Goal: Book appointment/travel/reservation

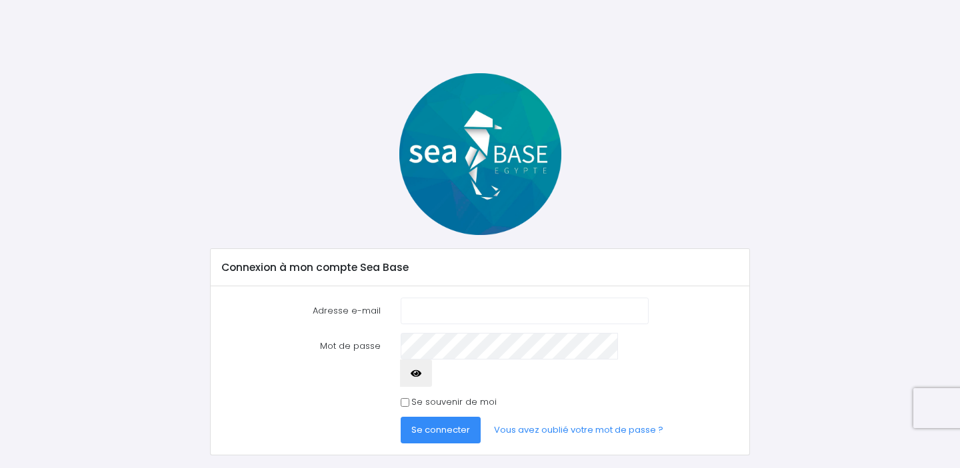
click at [454, 317] on input "Adresse e-mail" at bounding box center [524, 311] width 249 height 27
click at [424, 315] on input "Adresse e-mail" at bounding box center [524, 311] width 249 height 27
type input "fontaine.alex85@gmail.com"
click at [711, 326] on form "Adresse e-mail fontaine.alex85@gmail.com Mot de passe Se connecter" at bounding box center [479, 371] width 517 height 147
click at [576, 417] on link "Vous avez oublié votre mot de passe ?" at bounding box center [578, 430] width 191 height 27
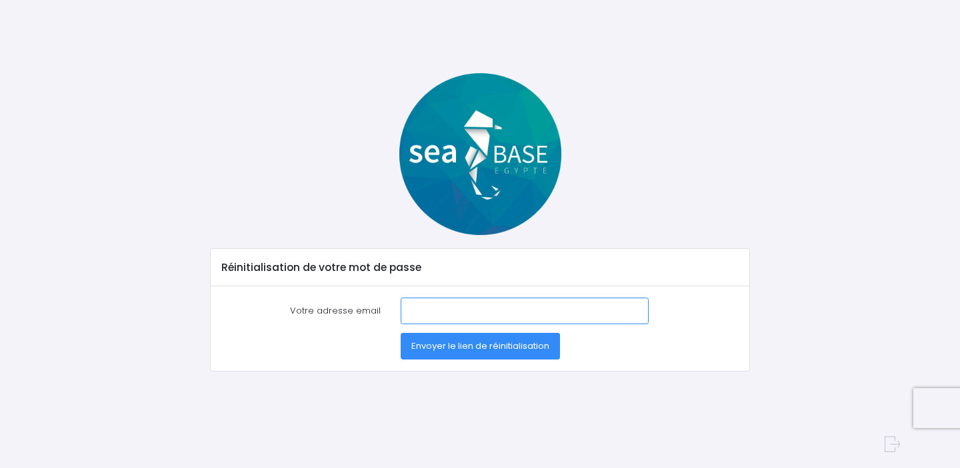
click at [483, 320] on input "Votre adresse email" at bounding box center [524, 311] width 249 height 27
type input "[PERSON_NAME][EMAIL_ADDRESS][DOMAIN_NAME]"
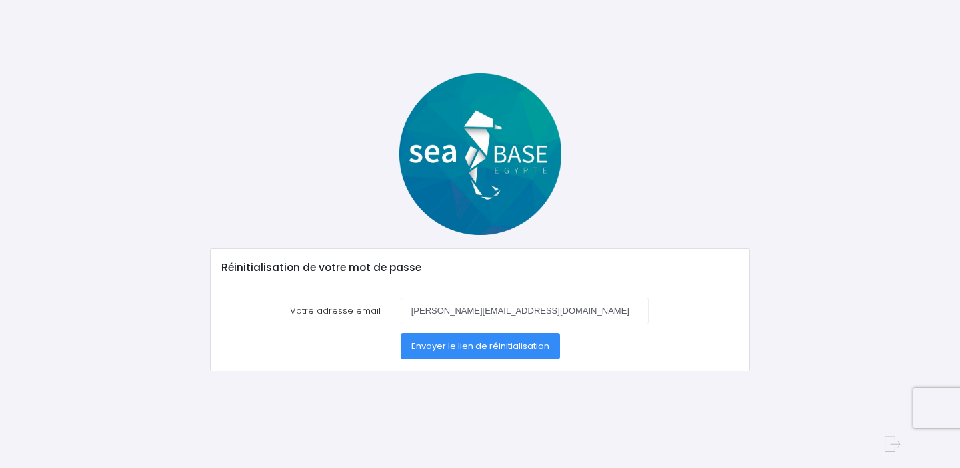
click at [496, 345] on span "Envoyer le lien de réinitialisation" at bounding box center [480, 346] width 138 height 13
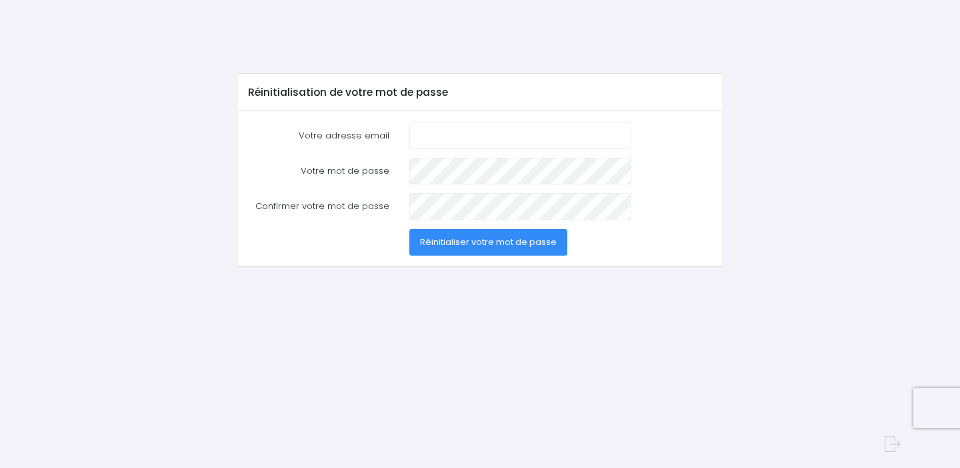
click at [432, 135] on input "Votre adresse email" at bounding box center [520, 136] width 222 height 27
type input "fontaine.alex85@gmail.com"
click at [487, 243] on button "Réinitialiser votre mot de passe" at bounding box center [488, 242] width 158 height 27
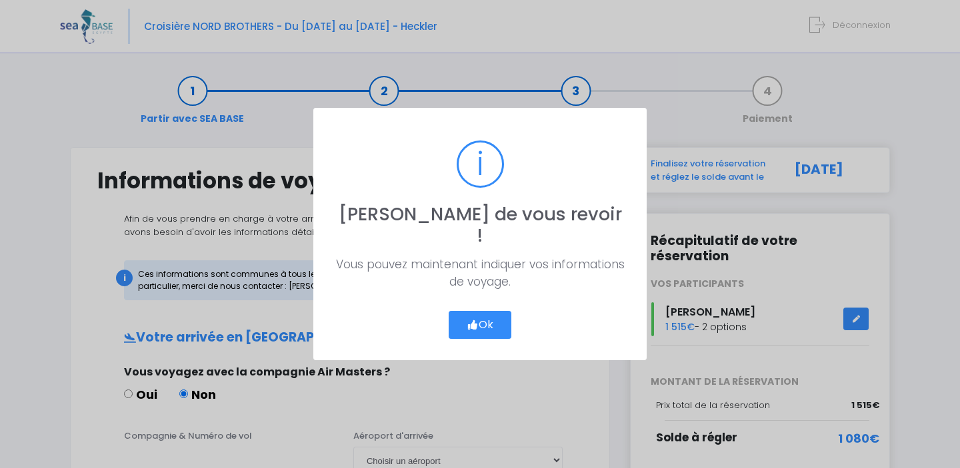
click at [476, 315] on button "Ok" at bounding box center [479, 325] width 63 height 28
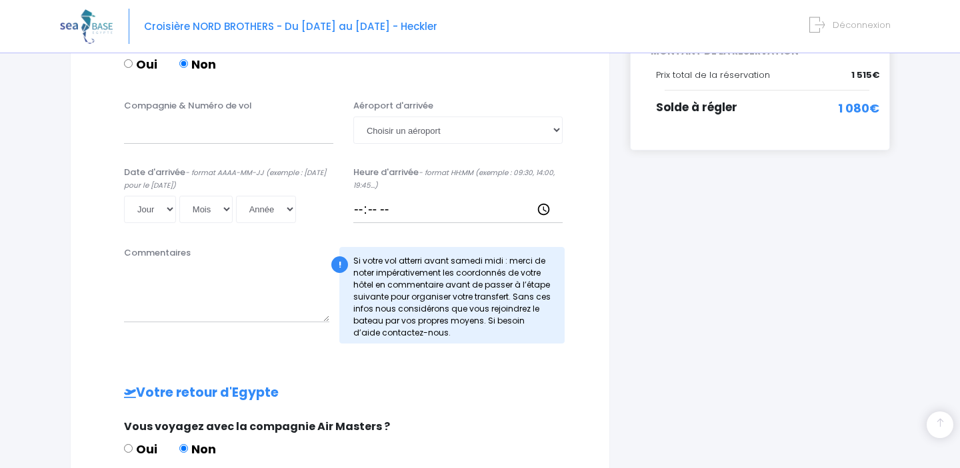
scroll to position [331, 0]
click at [181, 135] on input "Compagnie & Numéro de vol" at bounding box center [228, 129] width 209 height 27
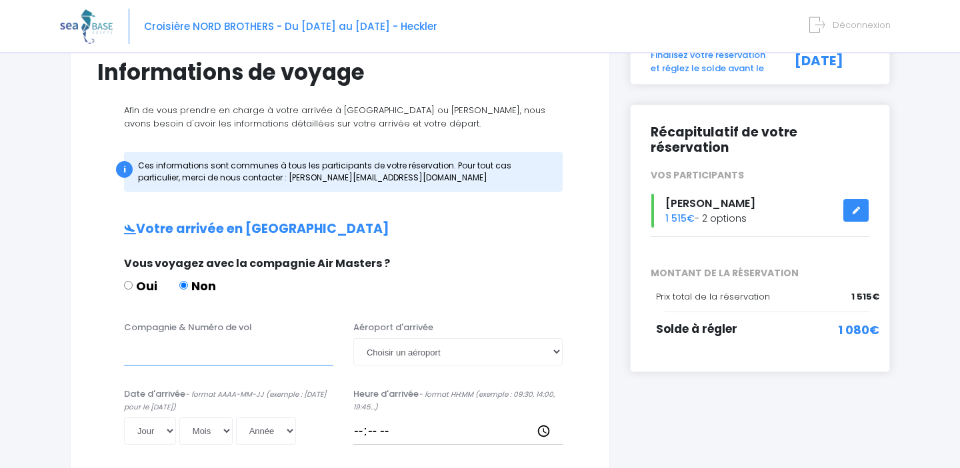
scroll to position [125, 0]
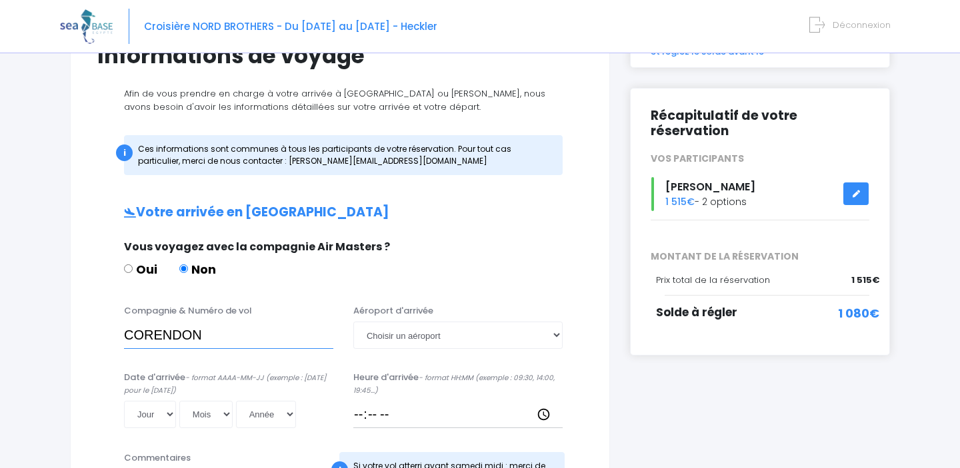
type input "CORENDON"
click at [438, 339] on select "Choisir un aéroport Hurghada Marsa Alam" at bounding box center [457, 335] width 209 height 27
select select "Hurghada"
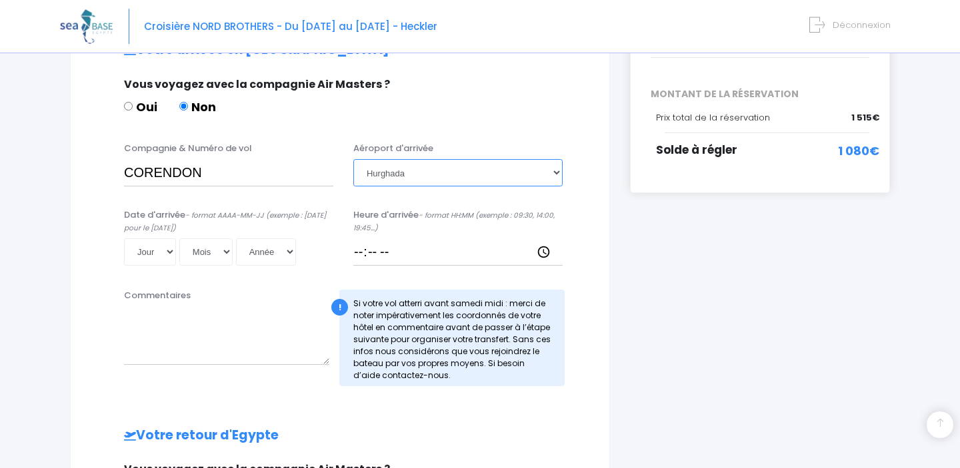
scroll to position [295, 0]
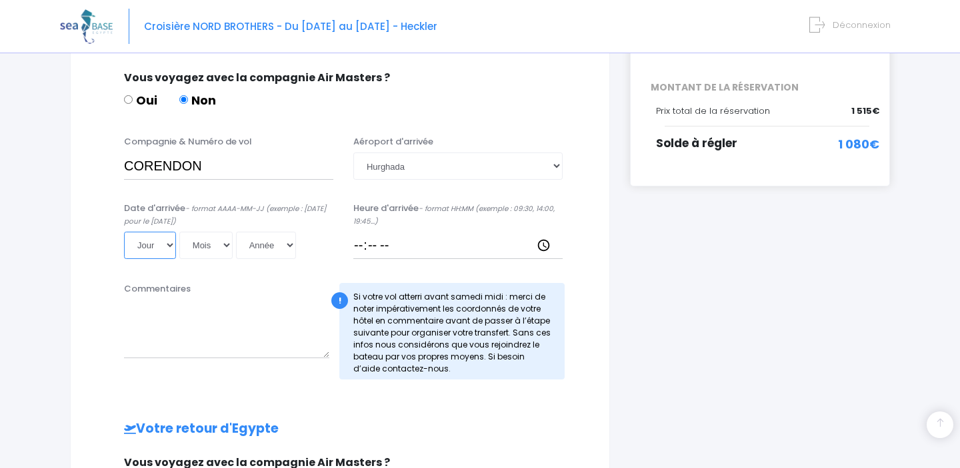
select select "25"
select select "10"
click at [236, 239] on select "Année 2045 2044 2043 2042 2041 2040 2039 2038 2037 2036 2035 2034 2033 2032 203…" at bounding box center [266, 245] width 60 height 27
select select "2025"
type input "2025-10-25"
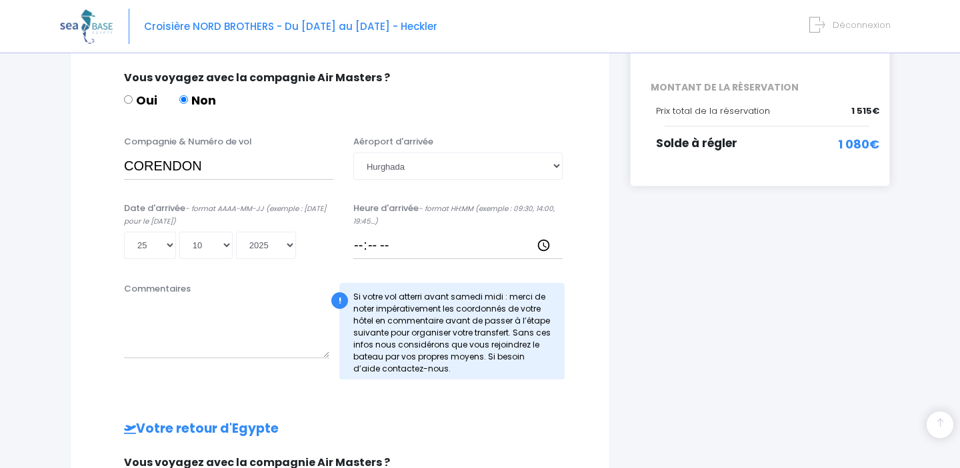
click at [307, 220] on label "Date d'arrivée - format AAAA-MM-JJ (exemple : 2019-12-31 pour le 31 décembre 20…" at bounding box center [228, 215] width 209 height 26
click at [301, 259] on input "2025-10-25" at bounding box center [212, 259] width 177 height 1
click at [408, 246] on input "Heure d'arrivée - format HH:MM (exemple : 09:30, 14:00, 19:45...)" at bounding box center [457, 245] width 209 height 27
click at [384, 248] on input "Heure d'arrivée - format HH:MM (exemple : 09:30, 14:00, 19:45...)" at bounding box center [457, 245] width 209 height 27
click at [366, 249] on input "Heure d'arrivée - format HH:MM (exemple : 09:30, 14:00, 19:45...)" at bounding box center [457, 245] width 209 height 27
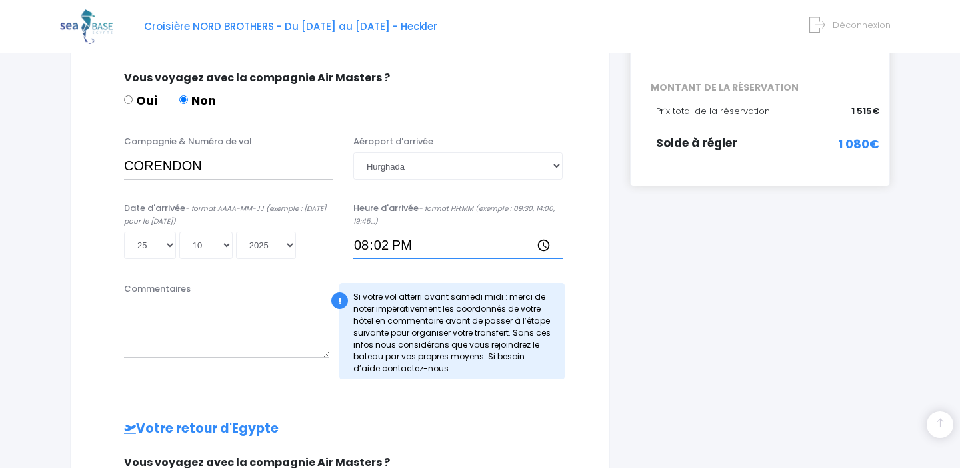
type input "20:25"
click at [574, 266] on div "Date d'arrivée - format AAAA-MM-JJ (exemple : 2019-12-31 pour le 31 décembre 20…" at bounding box center [339, 235] width 505 height 67
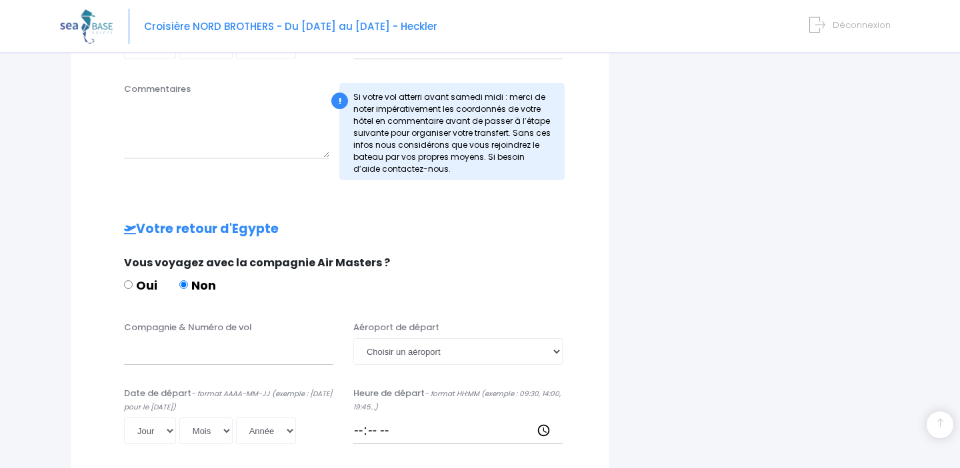
scroll to position [504, 0]
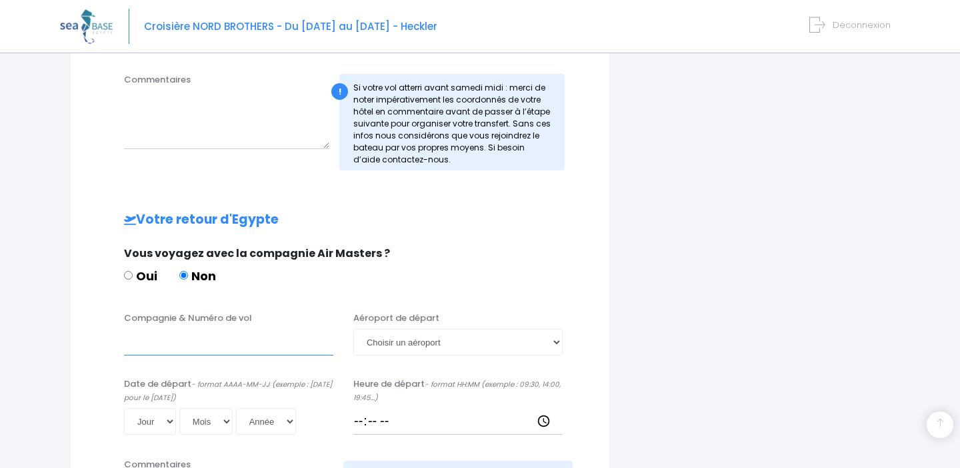
click at [145, 353] on input "Compagnie & Numéro de vol" at bounding box center [228, 342] width 209 height 27
type input "Easyjet"
click at [405, 356] on div "Compagnie & Numéro de vol Easyjet Aéroport de départ Choisir un aéroport Hurgha…" at bounding box center [339, 338] width 505 height 53
click at [441, 331] on select "Choisir un aéroport Hurghada Marsa Alam" at bounding box center [457, 342] width 209 height 27
select select "Hurghada"
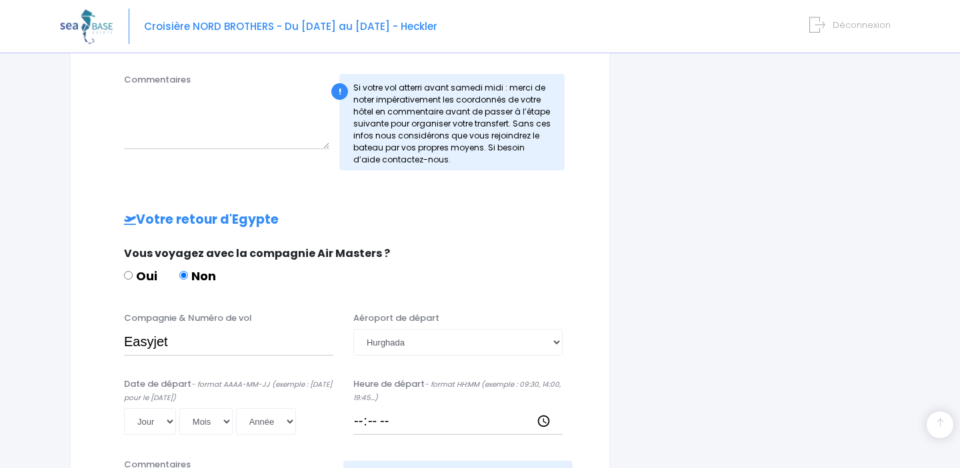
click at [290, 375] on div "Compagnie & Numéro de vol Easyjet Aéroport de départ Choisir un aéroport Hurgha…" at bounding box center [339, 378] width 485 height 133
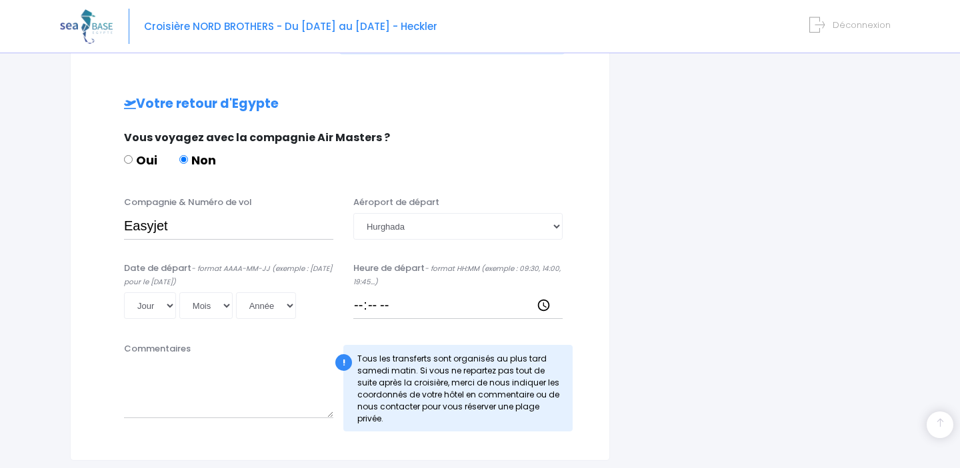
scroll to position [635, 0]
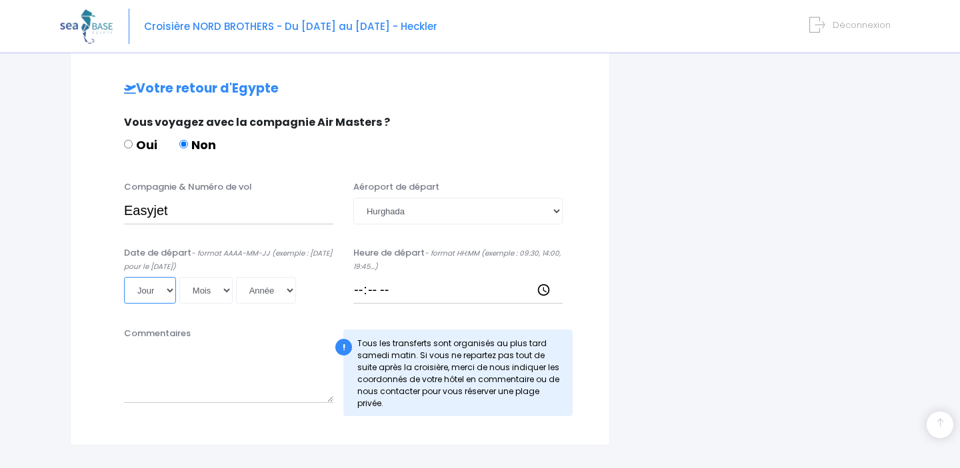
click at [155, 287] on select "Jour 01 02 03 04 05 06 07 08 09 10 11 12 13 14 15 16 17 18 19 20 21 22 23 24 25…" at bounding box center [150, 290] width 52 height 27
select select "15"
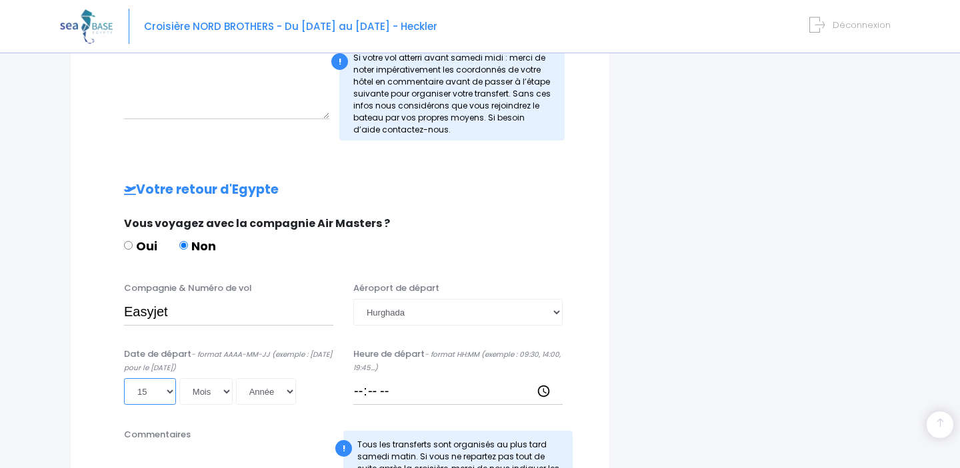
scroll to position [607, 0]
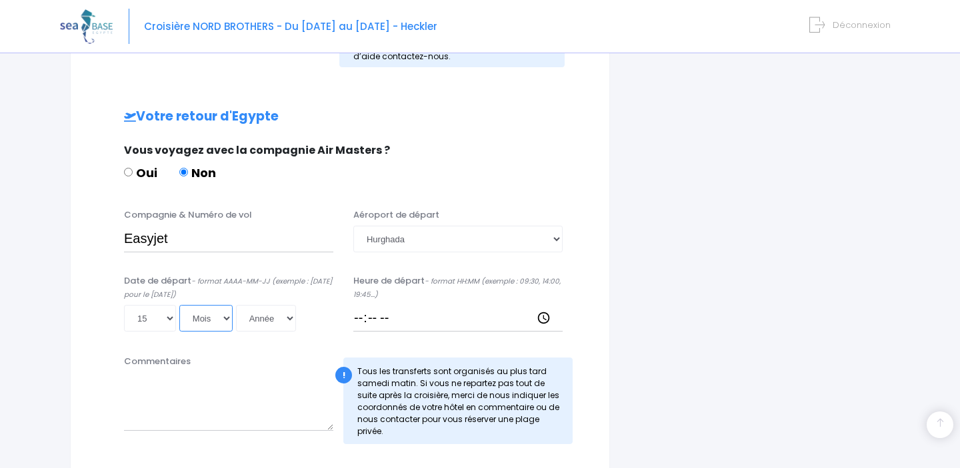
select select "11"
click at [143, 308] on select "Jour 01 02 03 04 05 06 07 08 09 10 11 12 13 14 15 16 17 18 19 20 21 22 23 24 25…" at bounding box center [150, 318] width 52 height 27
select select "01"
click at [238, 311] on select "Année 2045 2044 2043 2042 2041 2040 2039 2038 2037 2036 2035 2034 2033 2032 203…" at bounding box center [266, 318] width 60 height 27
select select "2025"
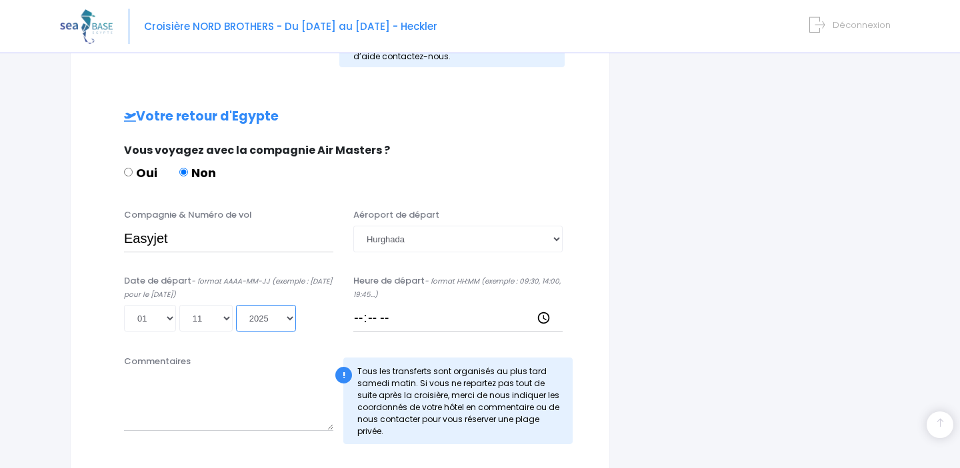
type input "2025-11-01"
click at [383, 316] on input "Heure de départ - format HH:MM (exemple : 09:30, 14:00, 19:45...)" at bounding box center [457, 318] width 209 height 27
type input "15:05"
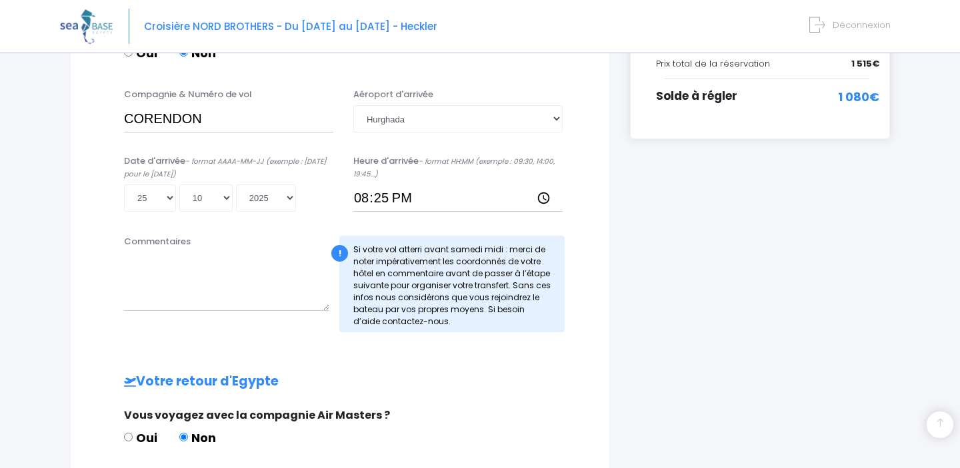
scroll to position [289, 0]
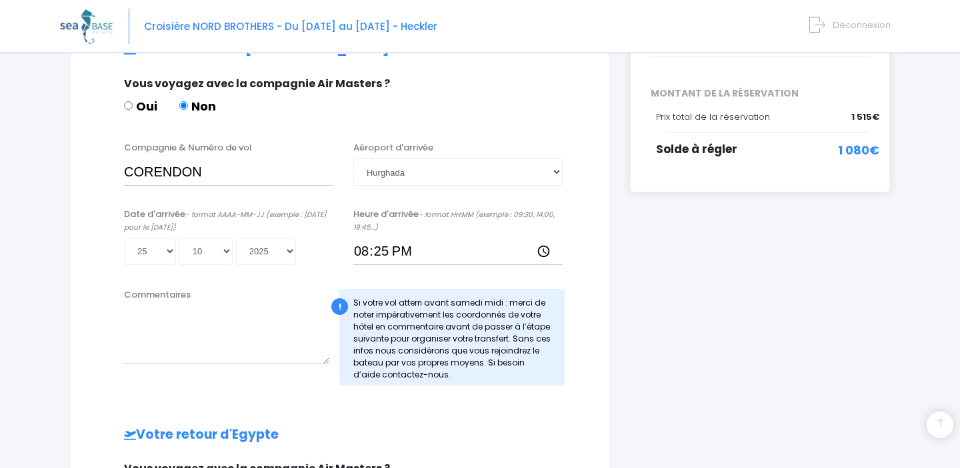
type textarea "vol EJU7978"
click at [182, 329] on textarea "Commentaires" at bounding box center [226, 335] width 205 height 59
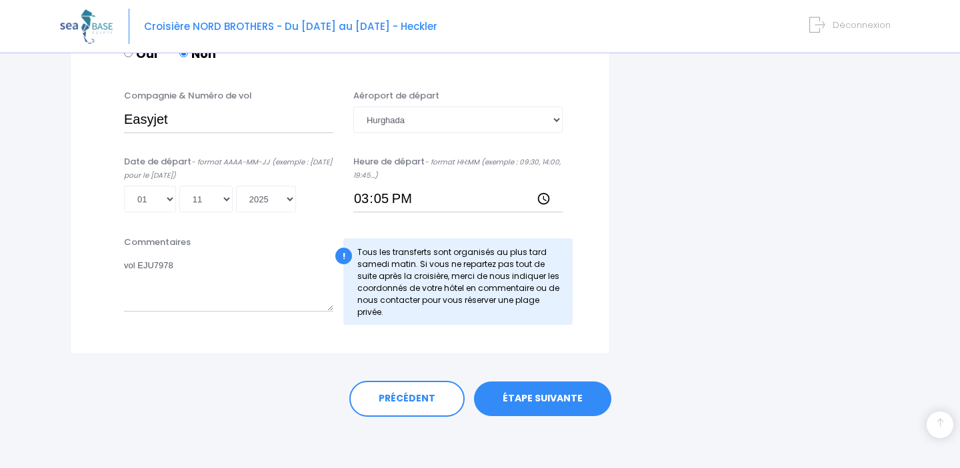
scroll to position [726, 0]
type textarea "Vol XR1067"
click at [536, 395] on link "ÉTAPE SUIVANTE" at bounding box center [542, 400] width 137 height 35
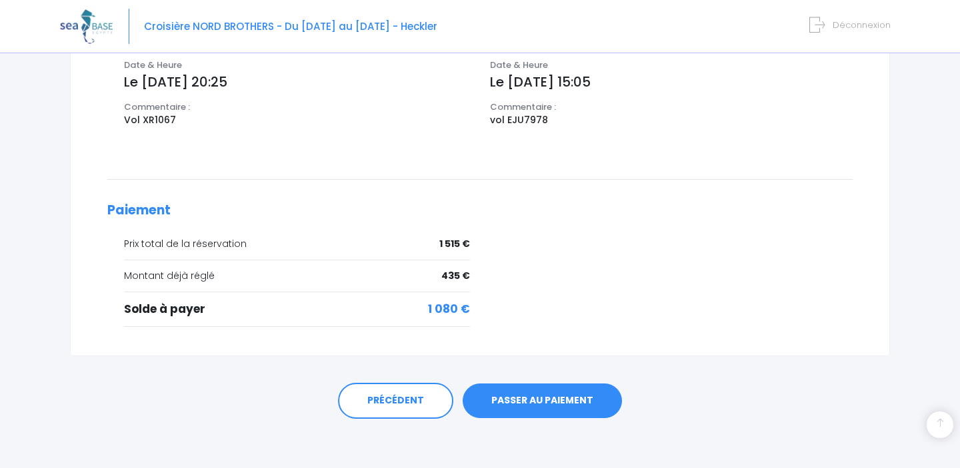
scroll to position [499, 0]
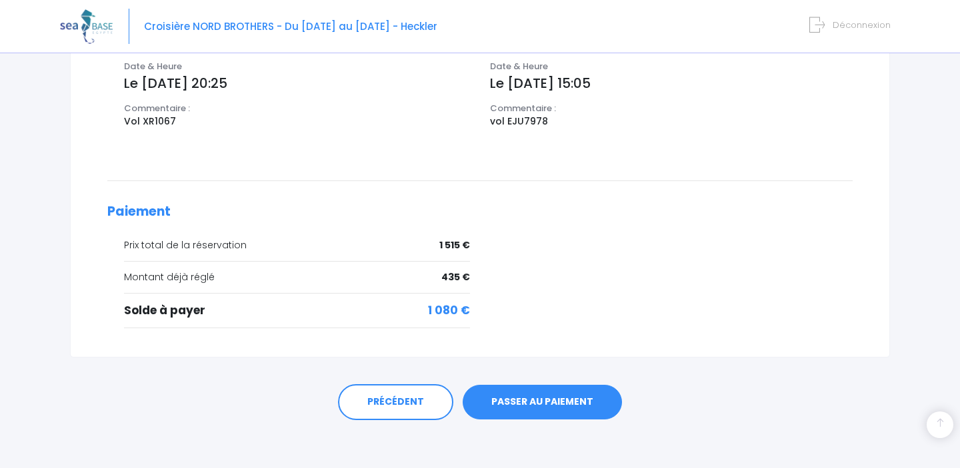
click at [552, 402] on link "PASSER AU PAIEMENT" at bounding box center [541, 402] width 159 height 35
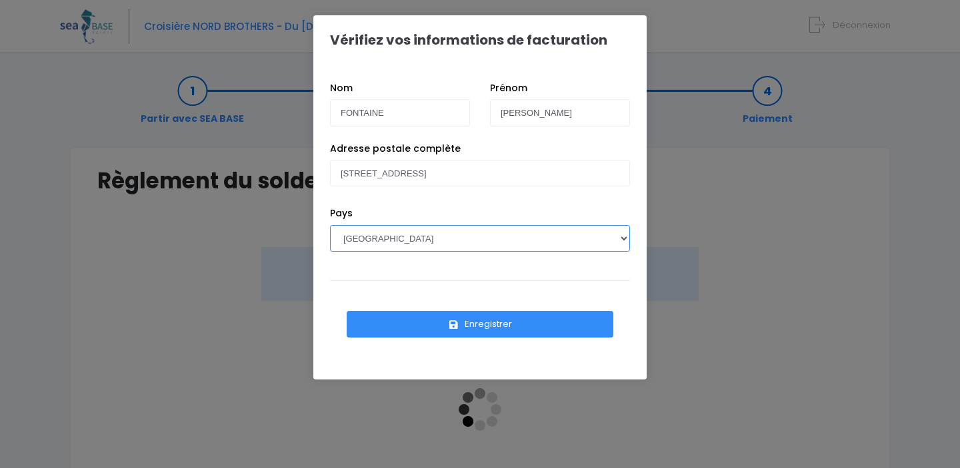
click at [404, 235] on select "[GEOGRAPHIC_DATA] [GEOGRAPHIC_DATA], [GEOGRAPHIC_DATA] [GEOGRAPHIC_DATA] [GEOGR…" at bounding box center [480, 238] width 300 height 27
select select "BE"
click at [500, 325] on button "Enregistrer" at bounding box center [480, 324] width 267 height 27
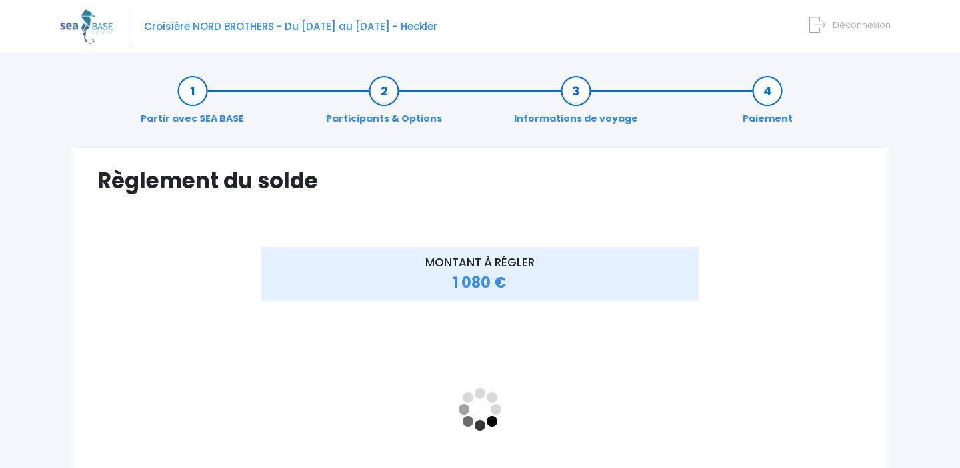
click at [844, 257] on div "MONTANT À RÉGLER 1 080 €" at bounding box center [479, 427] width 765 height 361
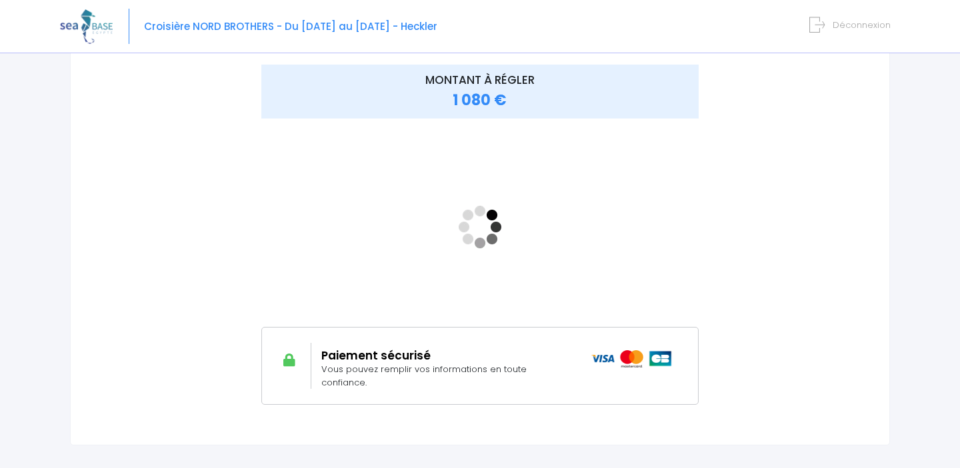
scroll to position [179, 0]
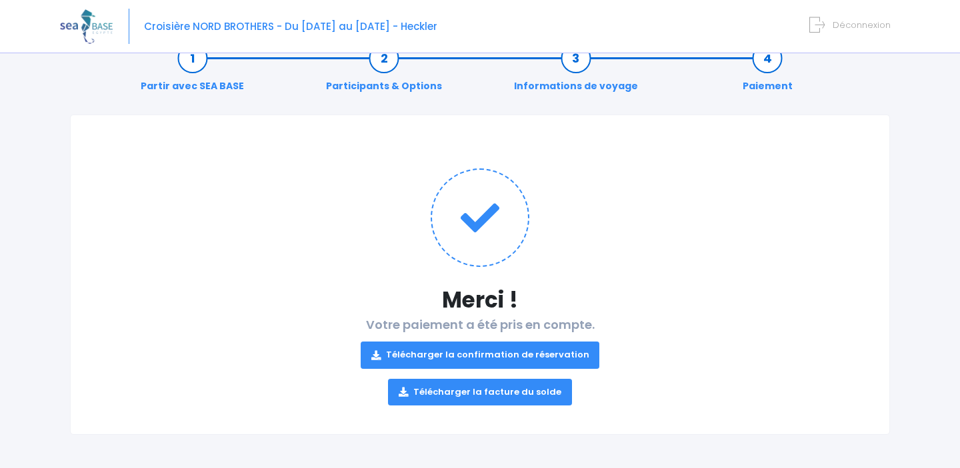
scroll to position [32, 0]
click at [512, 353] on link "Télécharger la confirmation de réservation" at bounding box center [480, 356] width 239 height 27
